Goal: Check status: Check status

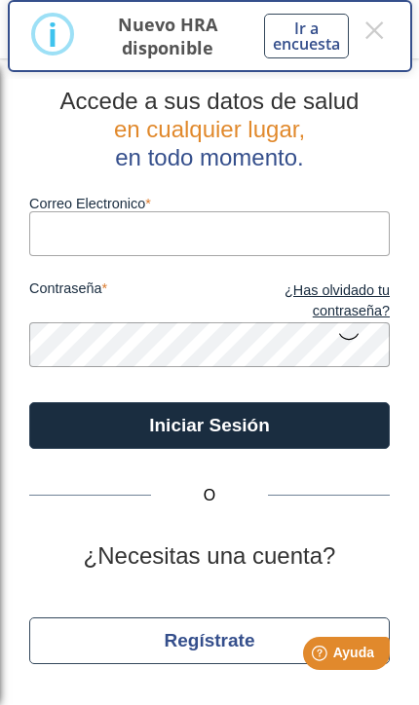
type input "[PERSON_NAME][EMAIL_ADDRESS][DOMAIN_NAME]"
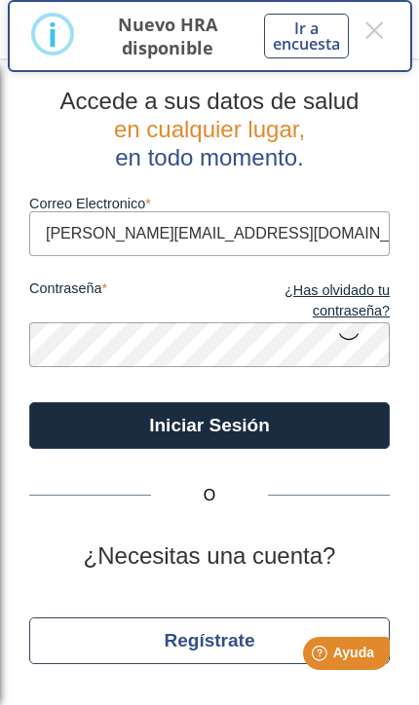
click at [209, 425] on button "Iniciar Sesión" at bounding box center [209, 425] width 361 height 47
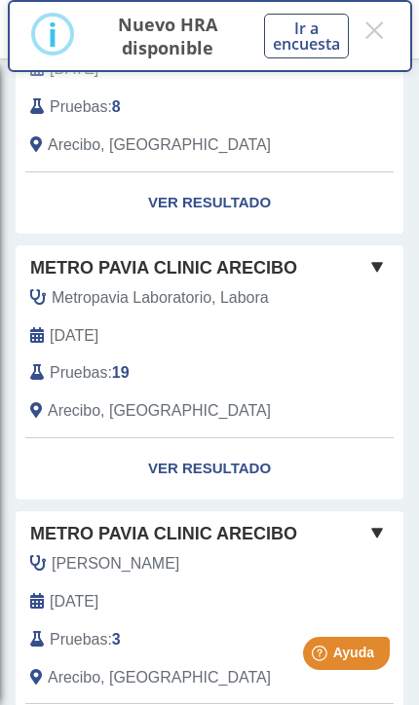
scroll to position [323, 0]
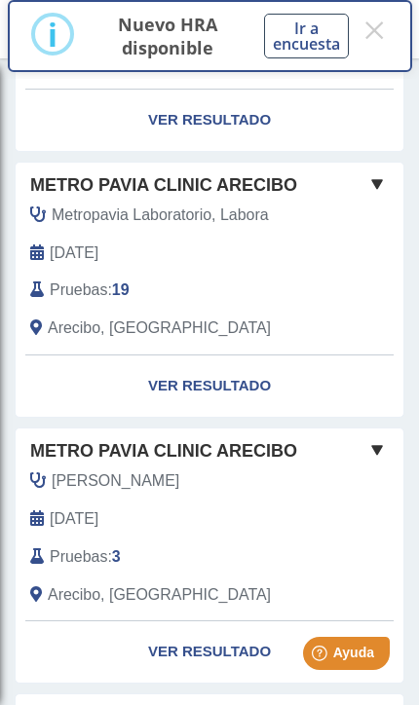
click at [380, 179] on span at bounding box center [376, 183] width 23 height 23
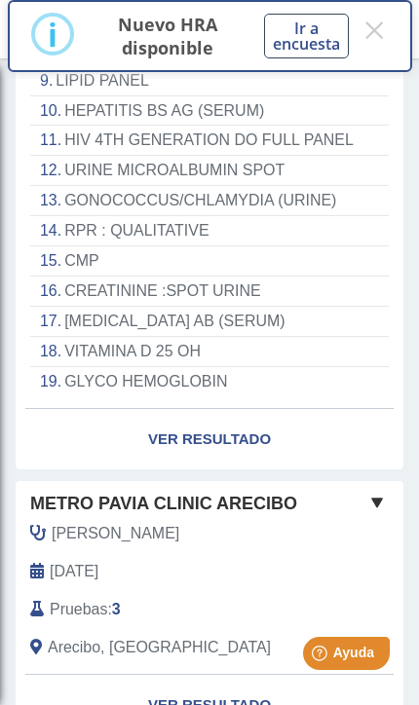
scroll to position [925, 0]
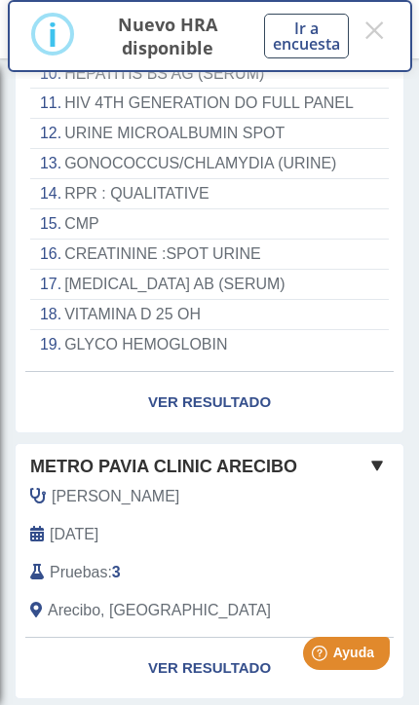
click at [241, 372] on link "Ver Resultado" at bounding box center [210, 402] width 388 height 61
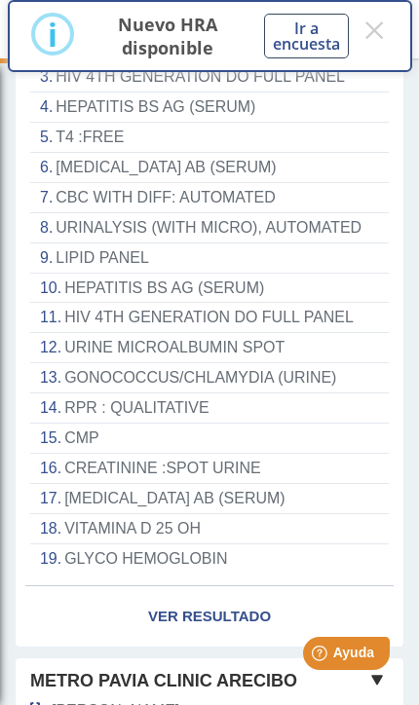
scroll to position [707, 0]
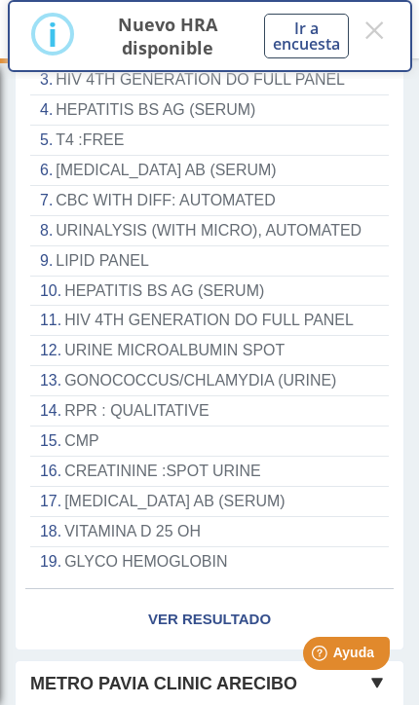
click at [228, 590] on link "Ver Resultado" at bounding box center [210, 619] width 388 height 61
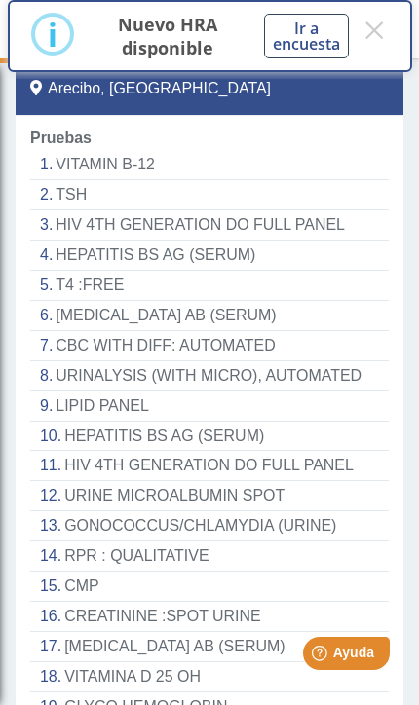
scroll to position [854, 0]
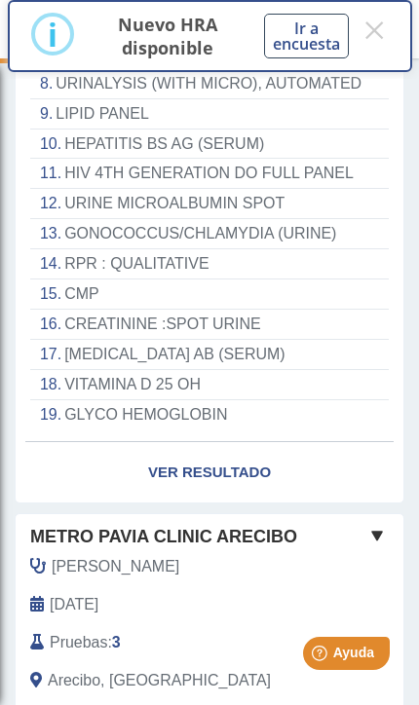
click at [388, 23] on button "×" at bounding box center [374, 30] width 27 height 35
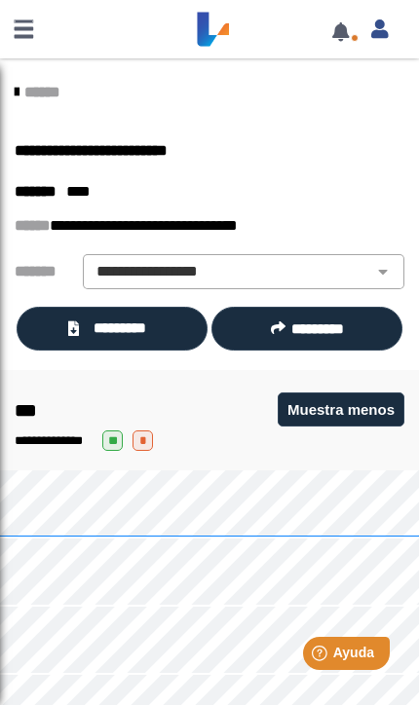
click at [140, 323] on span "*********" at bounding box center [121, 328] width 72 height 21
